Goal: Information Seeking & Learning: Check status

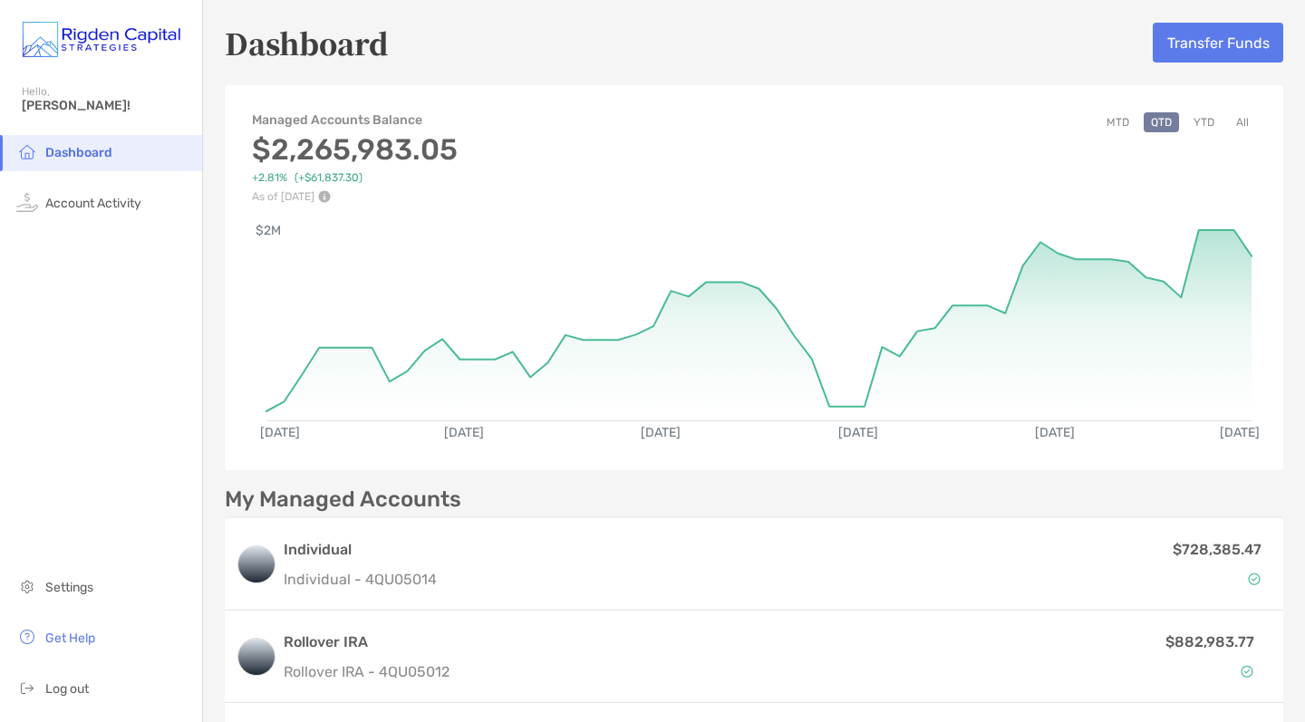
click at [1205, 123] on button "YTD" at bounding box center [1203, 122] width 35 height 20
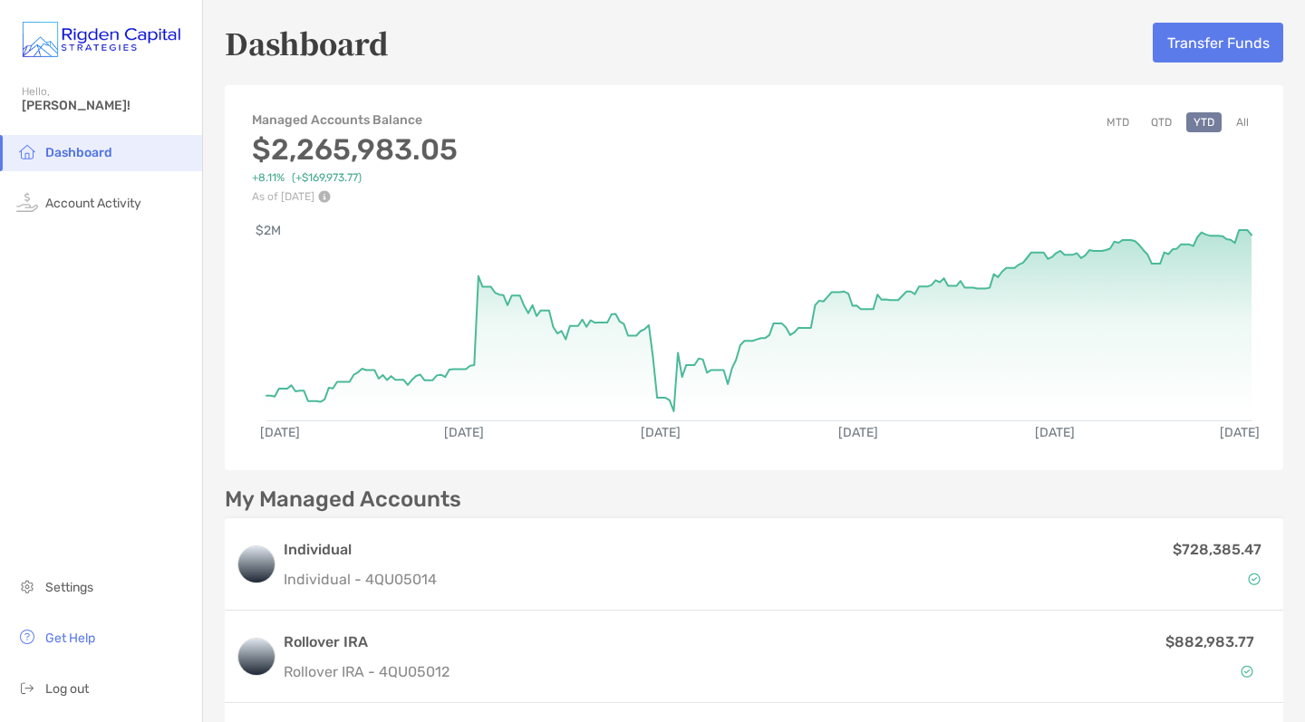
click at [1246, 119] on button "All" at bounding box center [1242, 122] width 27 height 20
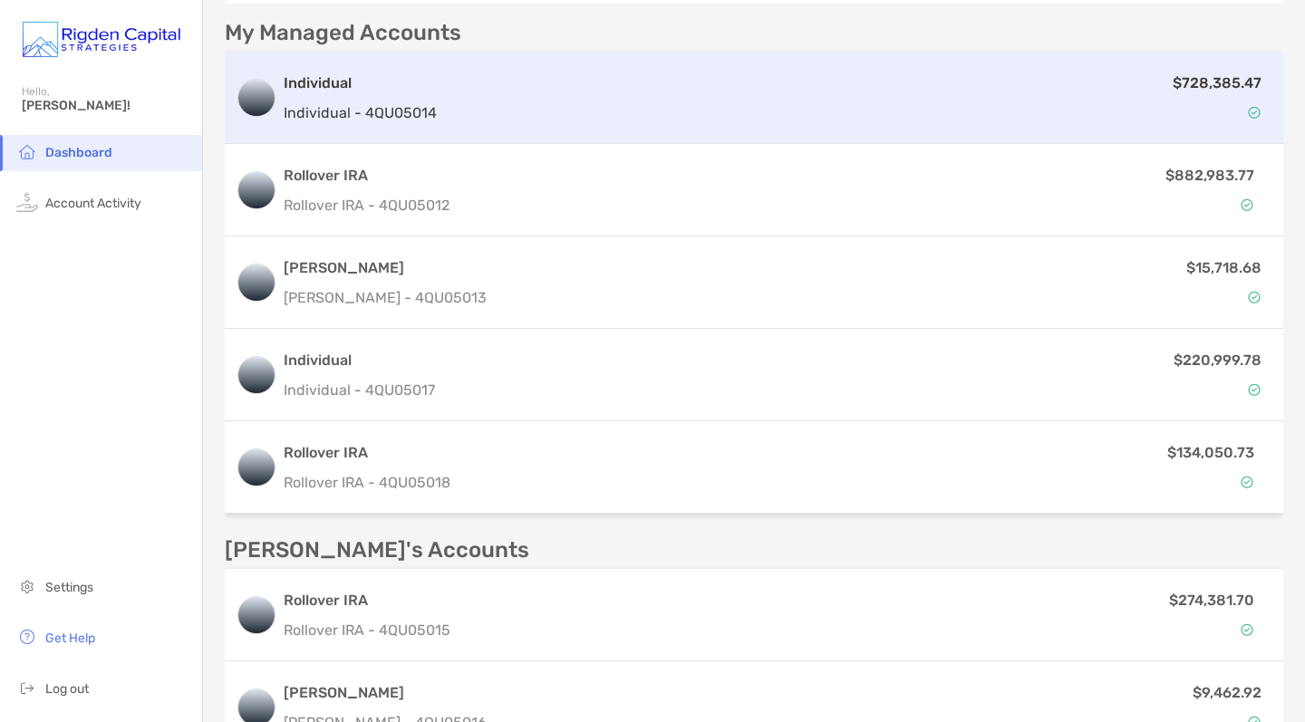
scroll to position [458, 0]
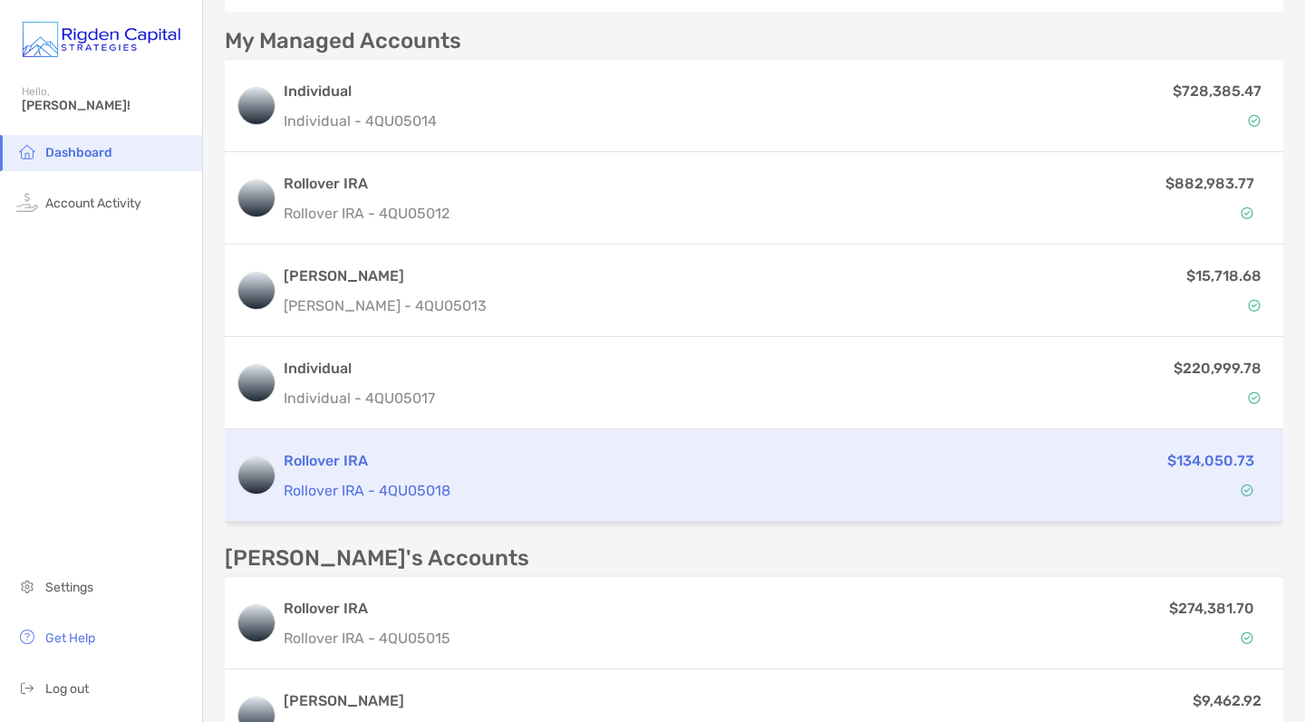
click at [753, 491] on p "Rollover IRA - 4QU05018" at bounding box center [599, 490] width 630 height 23
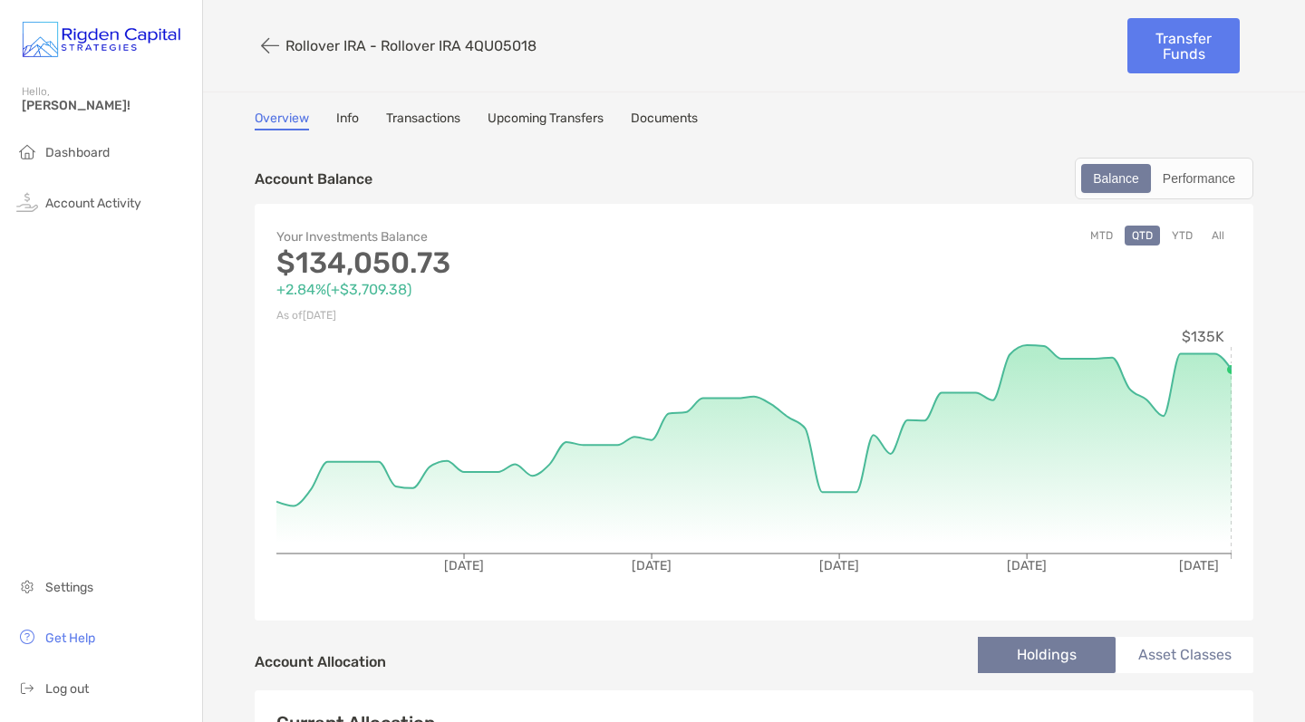
click at [1186, 230] on button "YTD" at bounding box center [1181, 236] width 35 height 20
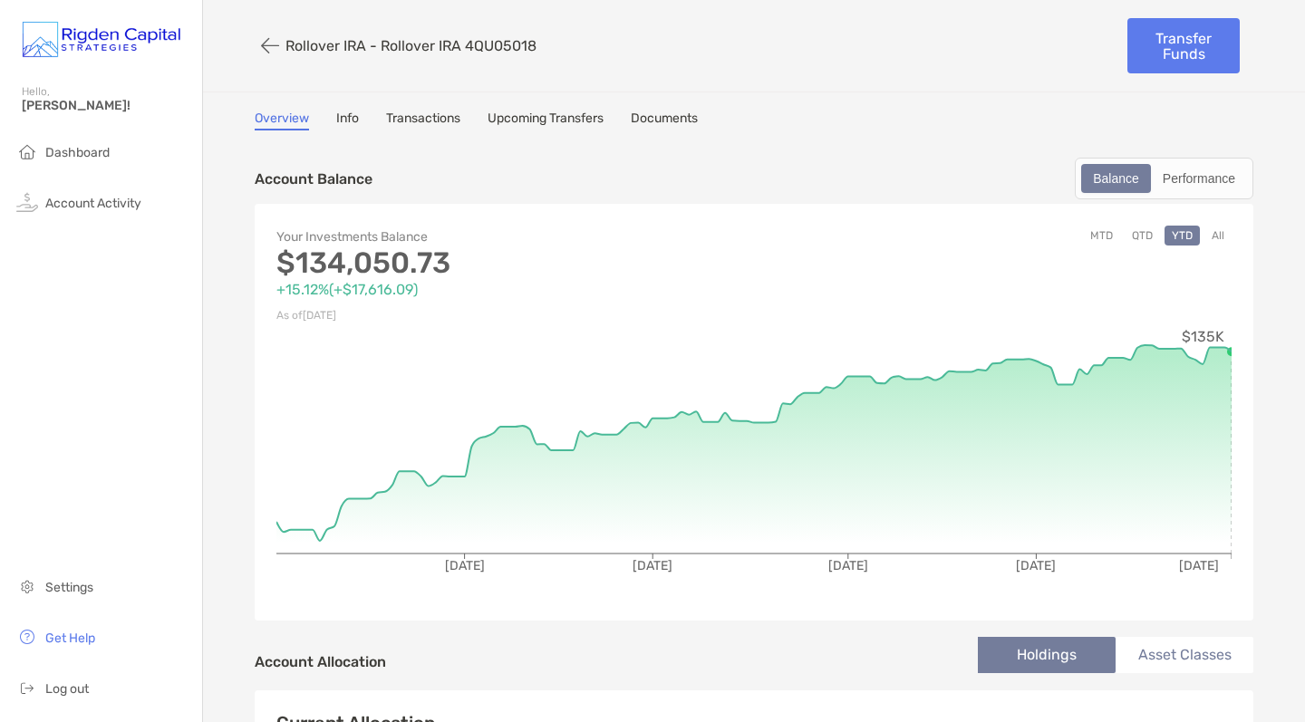
click at [271, 45] on icon "button" at bounding box center [270, 45] width 18 height 21
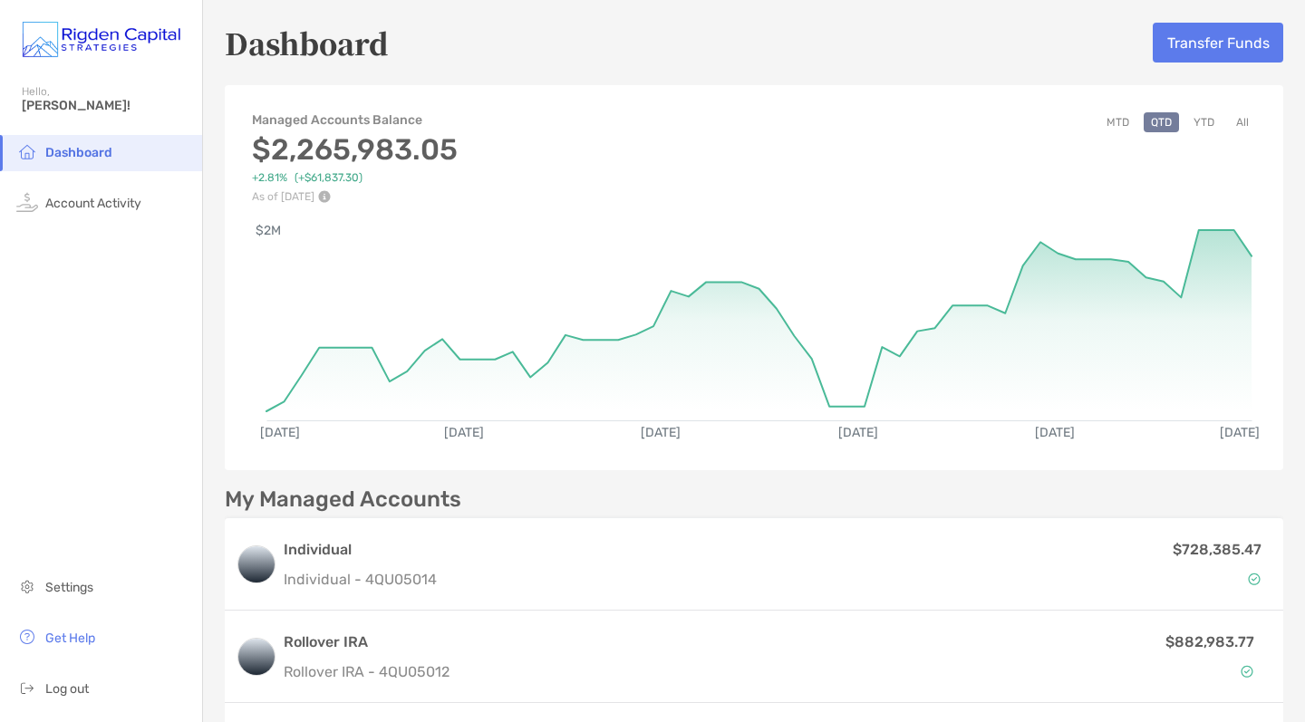
click at [1206, 117] on button "YTD" at bounding box center [1203, 122] width 35 height 20
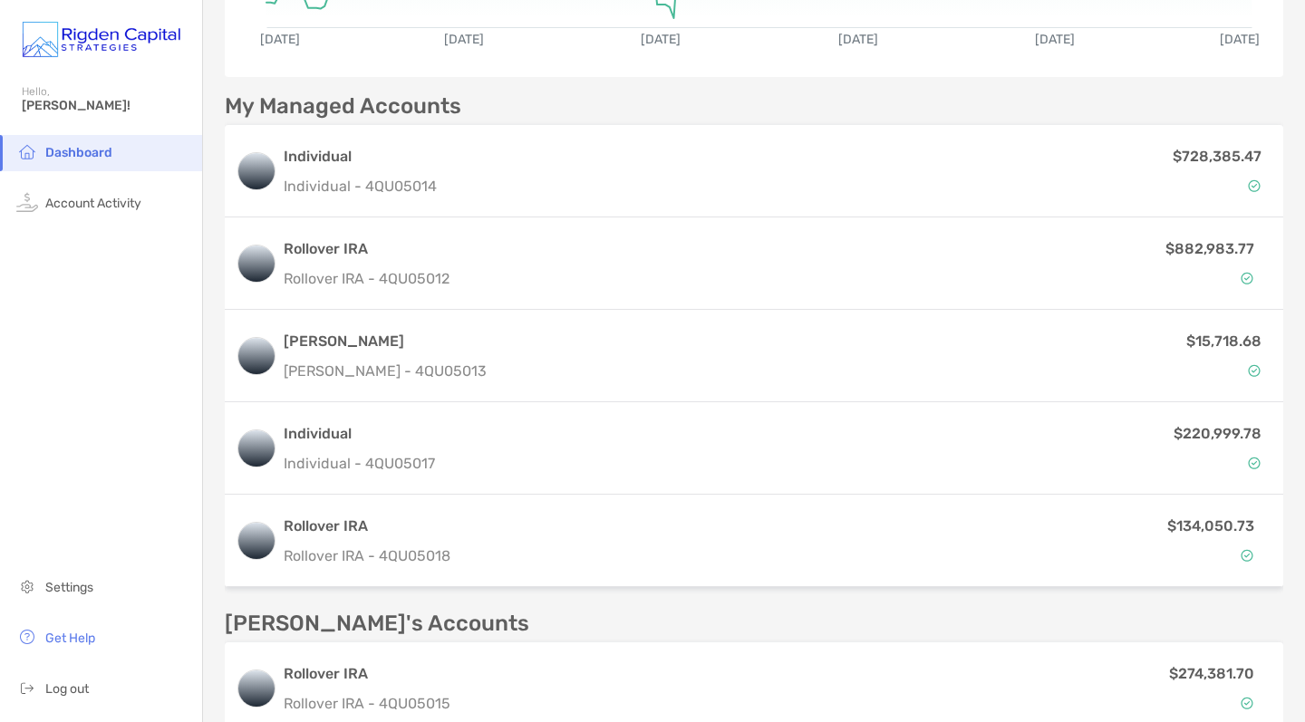
scroll to position [400, 0]
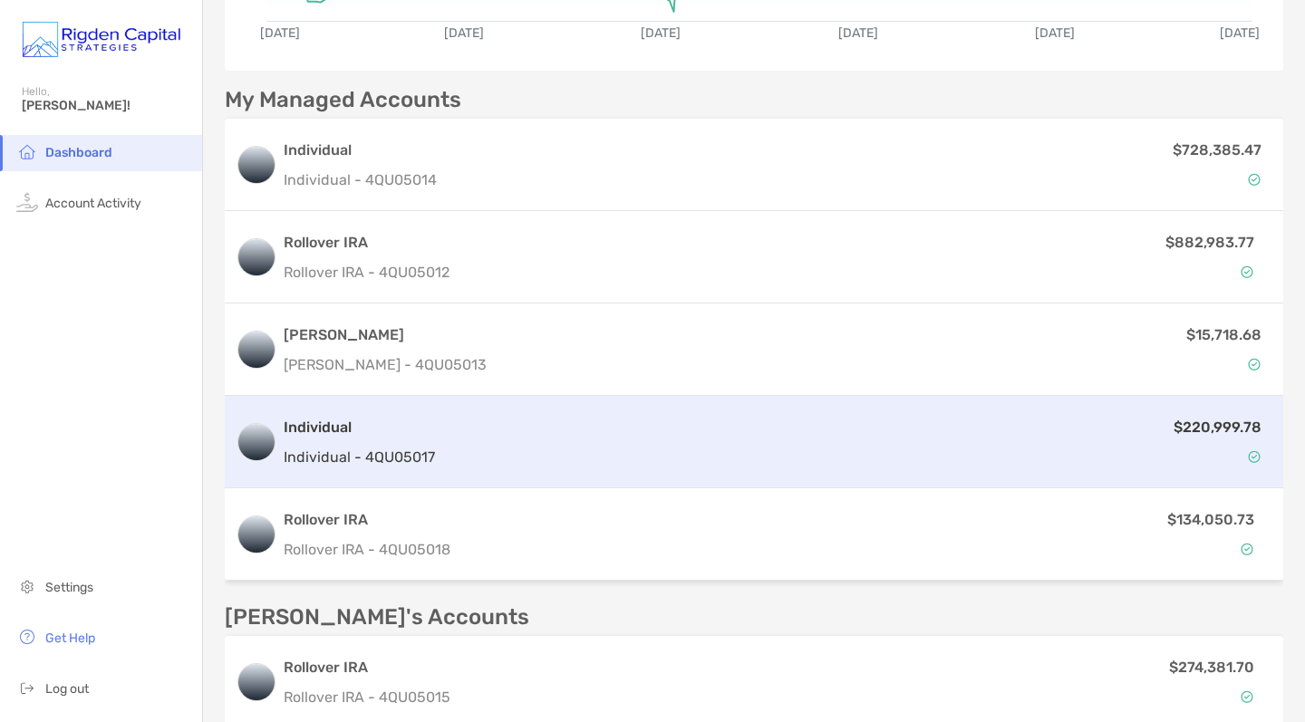
click at [374, 436] on h3 "Individual" at bounding box center [359, 428] width 151 height 22
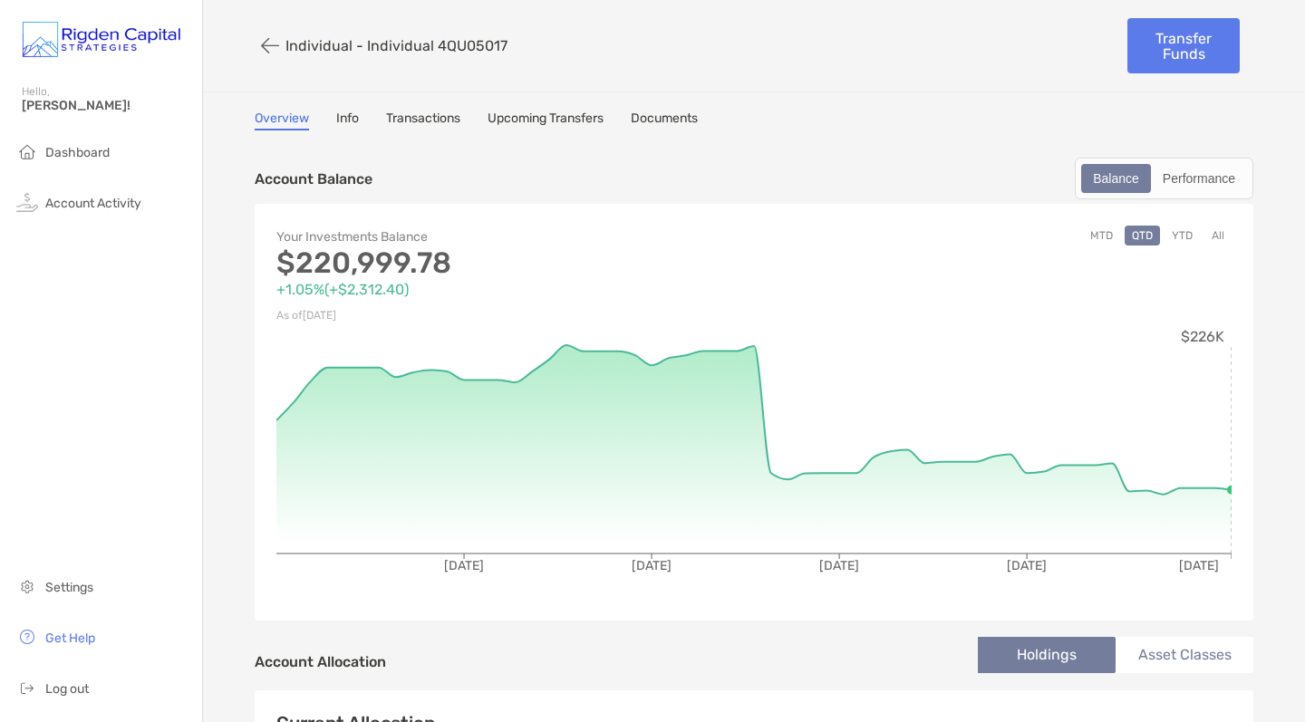
click at [1176, 230] on button "YTD" at bounding box center [1181, 236] width 35 height 20
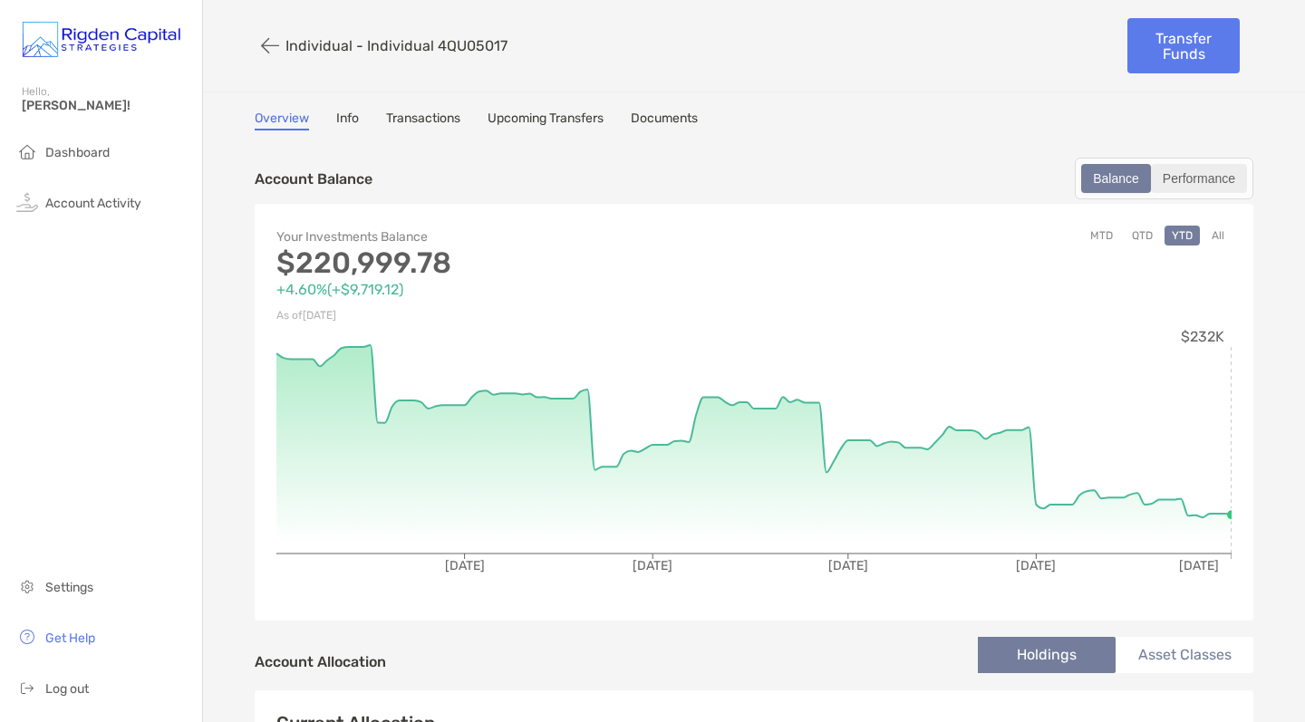
click at [1210, 168] on div "Performance" at bounding box center [1198, 178] width 92 height 25
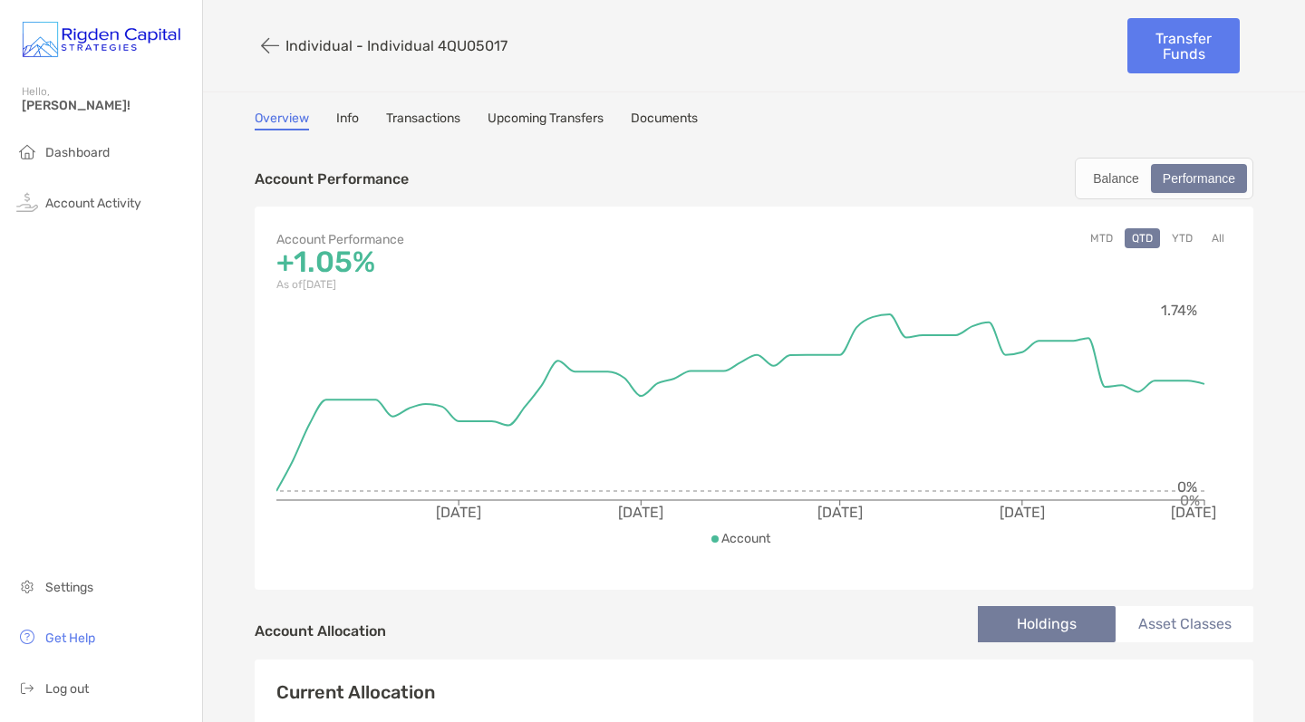
click at [1173, 236] on button "YTD" at bounding box center [1181, 238] width 35 height 20
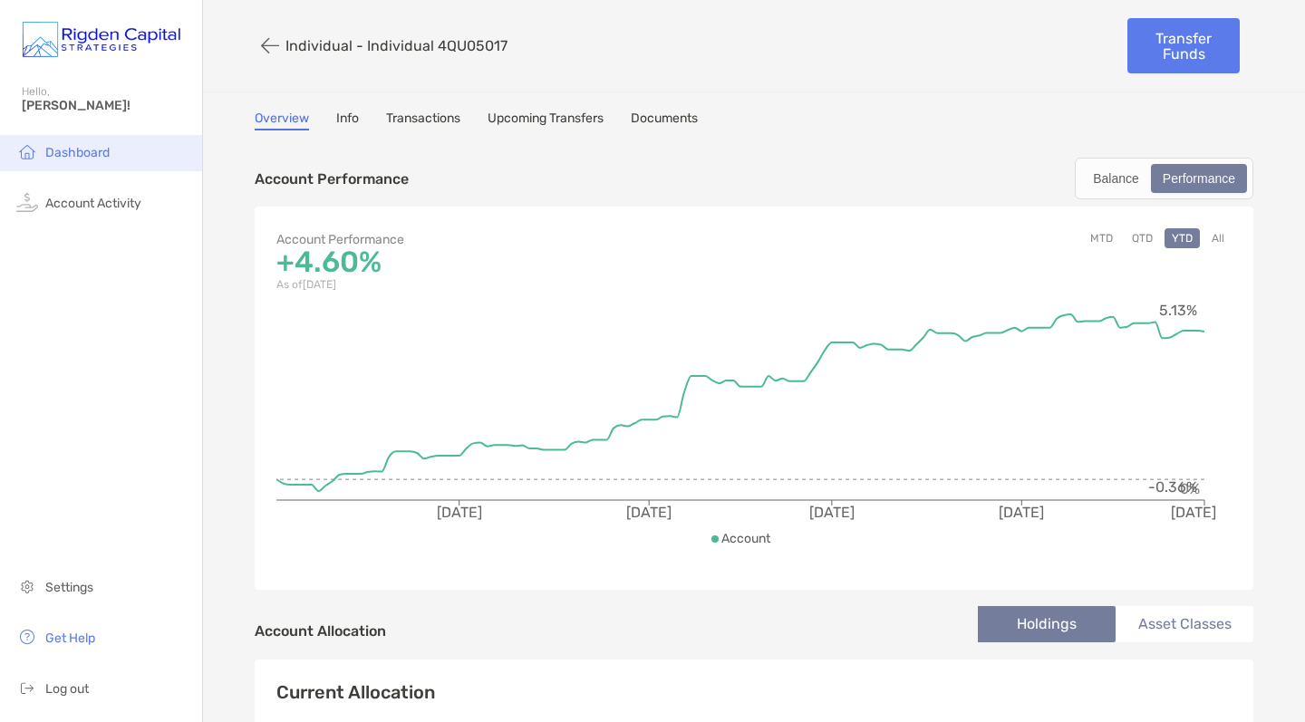
click at [74, 149] on span "Dashboard" at bounding box center [77, 152] width 64 height 15
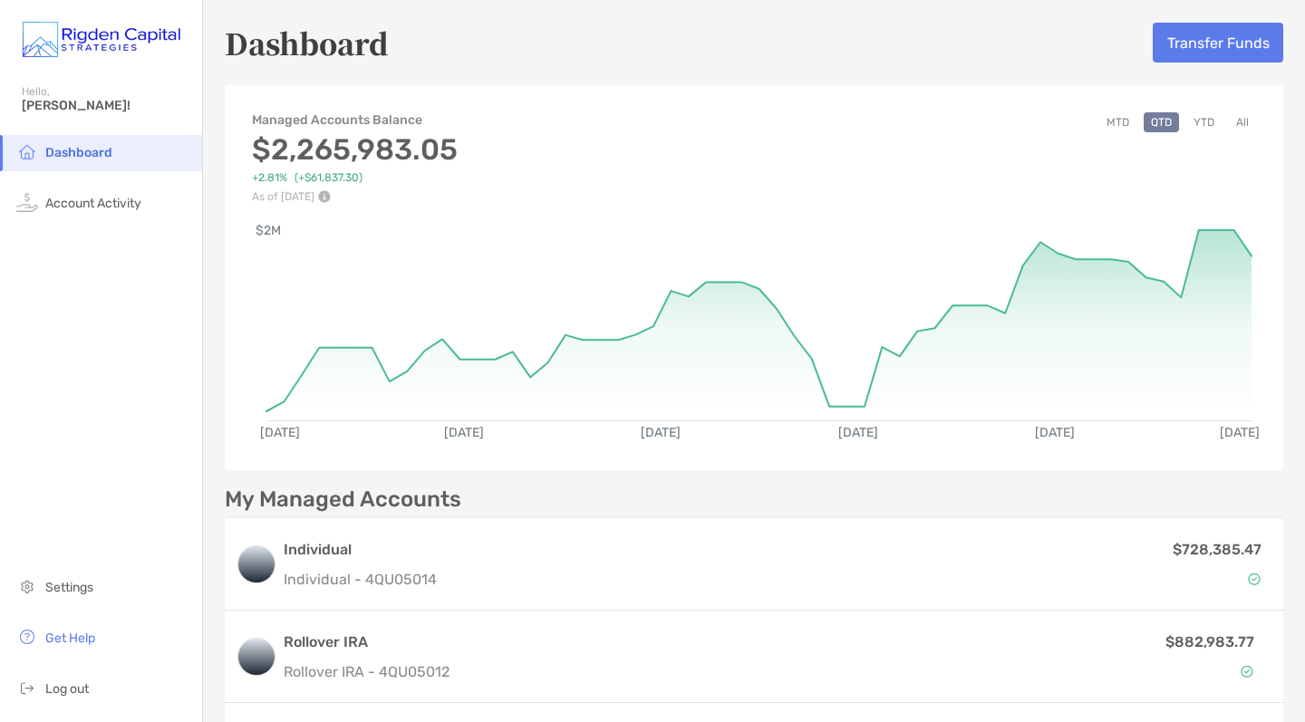
click at [1210, 117] on button "YTD" at bounding box center [1203, 122] width 35 height 20
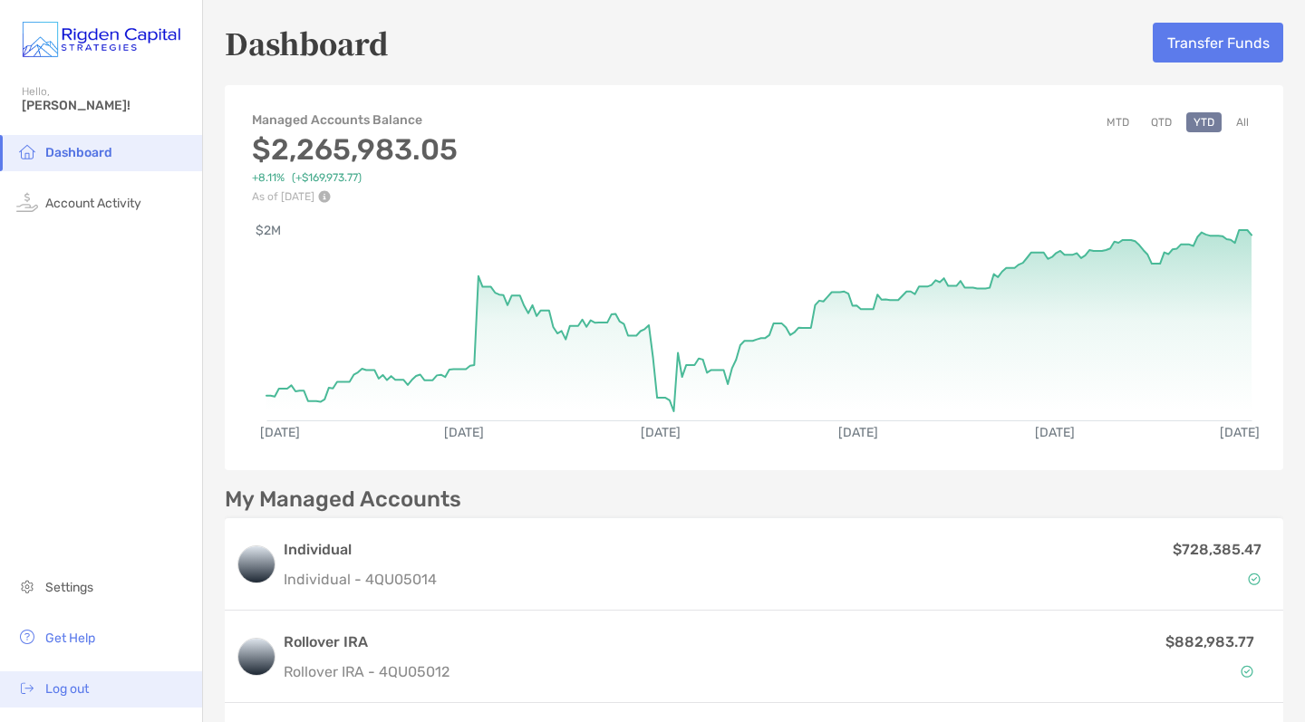
click at [83, 685] on span "Log out" at bounding box center [66, 688] width 43 height 15
